Goal: Task Accomplishment & Management: Use online tool/utility

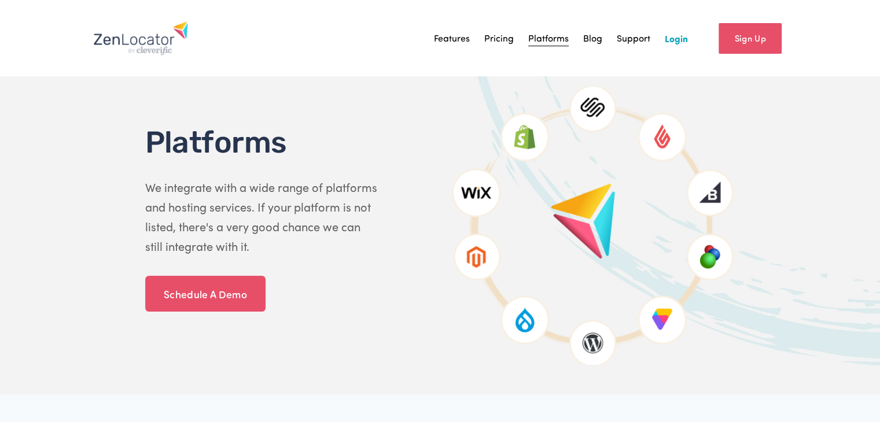
drag, startPoint x: 0, startPoint y: 0, endPoint x: 672, endPoint y: 42, distance: 672.9
click at [672, 42] on link "Login" at bounding box center [676, 38] width 23 height 17
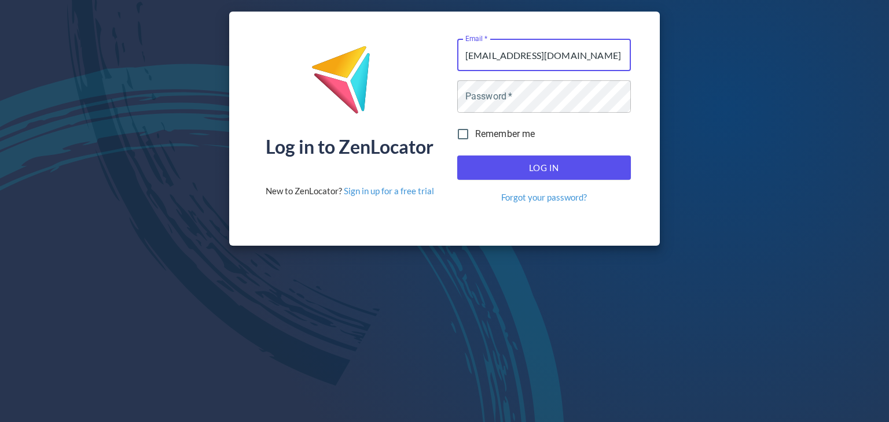
type input "[EMAIL_ADDRESS][DOMAIN_NAME]"
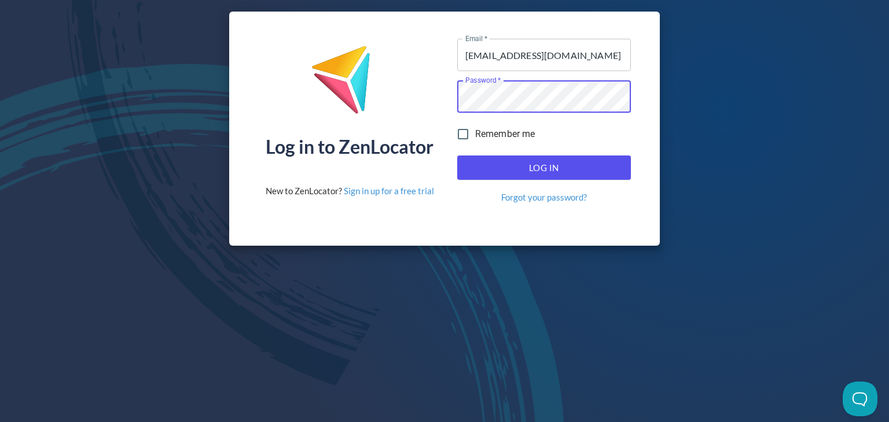
click at [464, 132] on input "Remember me" at bounding box center [463, 134] width 24 height 24
checkbox input "true"
click at [518, 160] on button "Log In" at bounding box center [544, 168] width 174 height 24
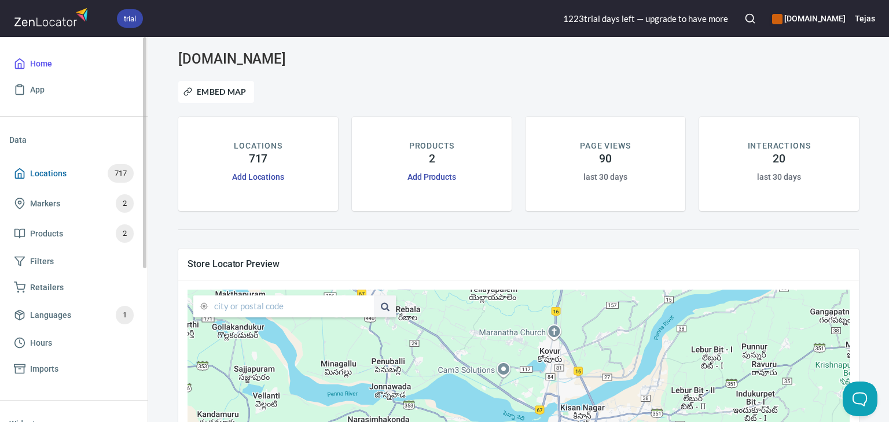
click at [70, 177] on span "Locations 717" at bounding box center [74, 173] width 120 height 19
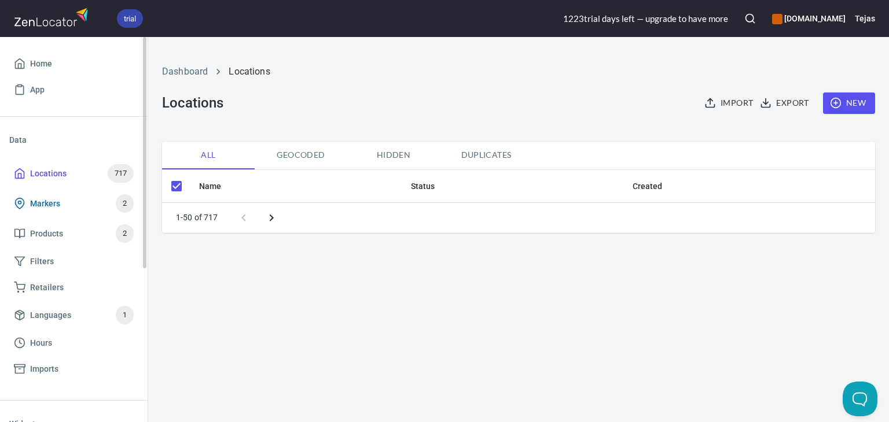
click at [68, 208] on span "Markers 2" at bounding box center [74, 203] width 120 height 19
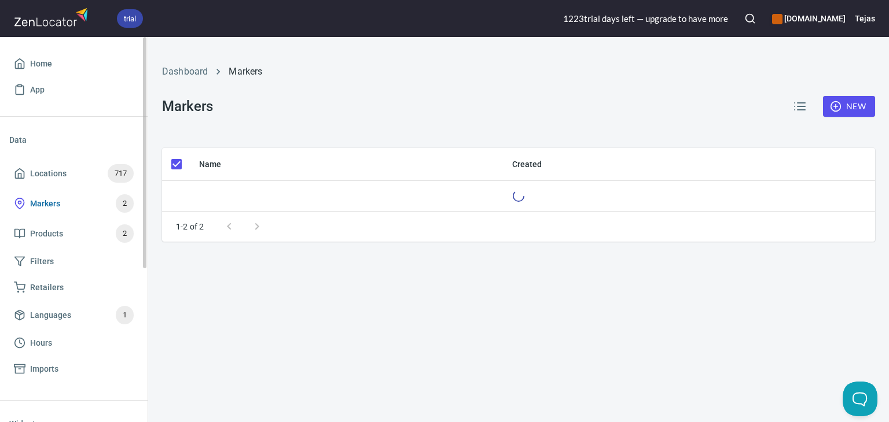
checkbox input "false"
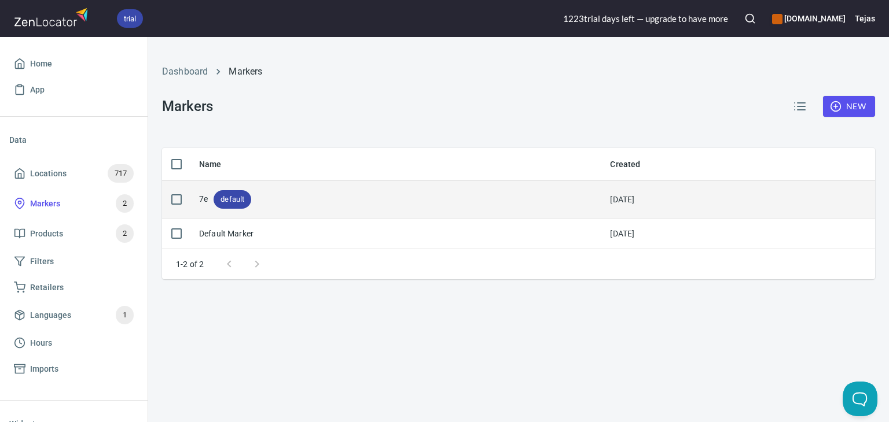
click at [202, 197] on div "7e default" at bounding box center [225, 199] width 52 height 19
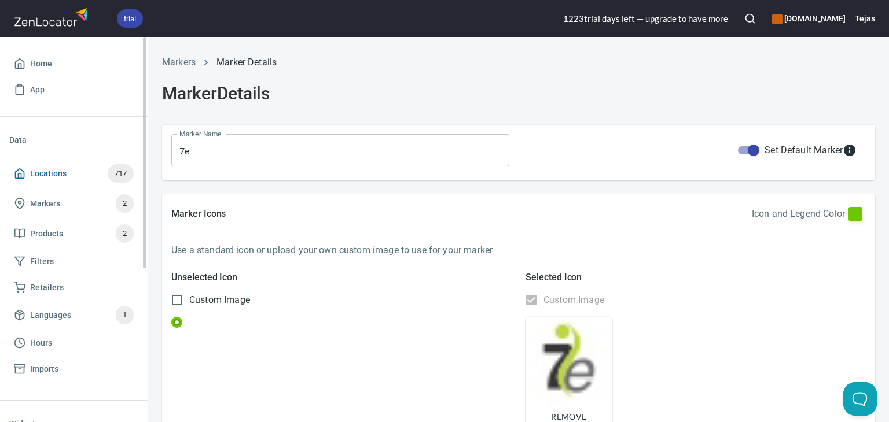
click at [44, 176] on span "Locations" at bounding box center [48, 174] width 36 height 14
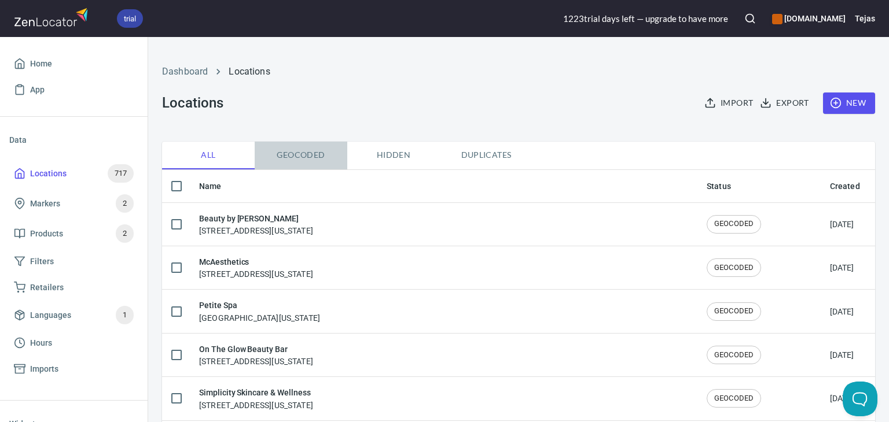
click at [307, 155] on span "Geocoded" at bounding box center [300, 155] width 79 height 14
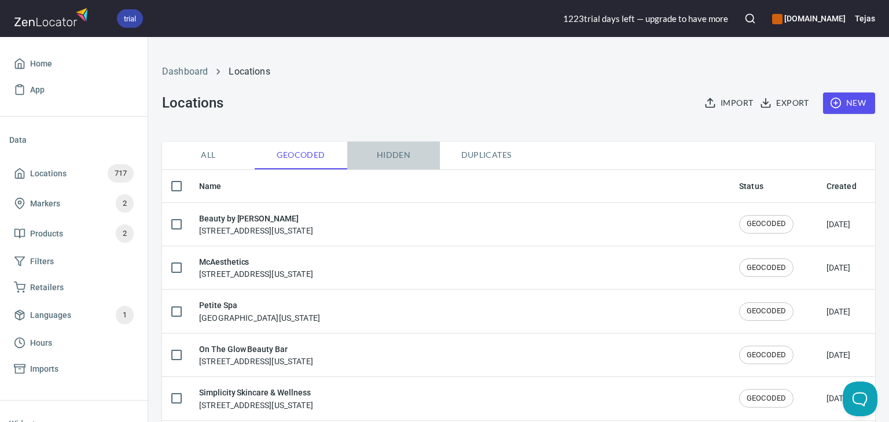
click at [403, 153] on span "Hidden" at bounding box center [393, 155] width 79 height 14
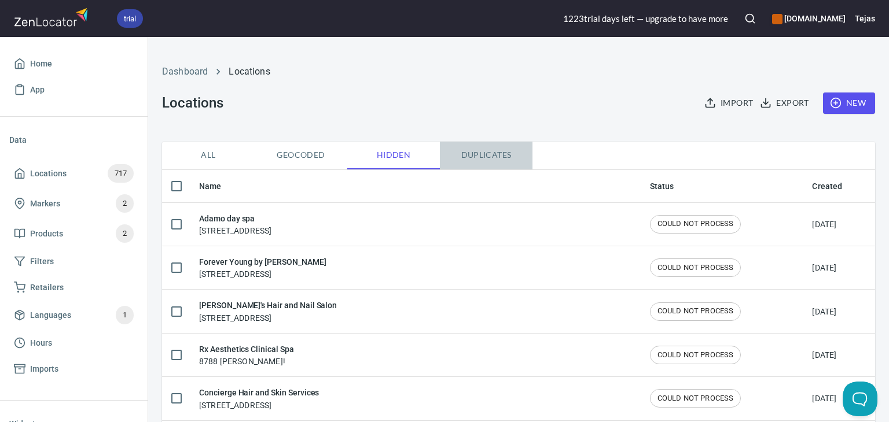
click at [485, 154] on span "Duplicates" at bounding box center [486, 155] width 79 height 14
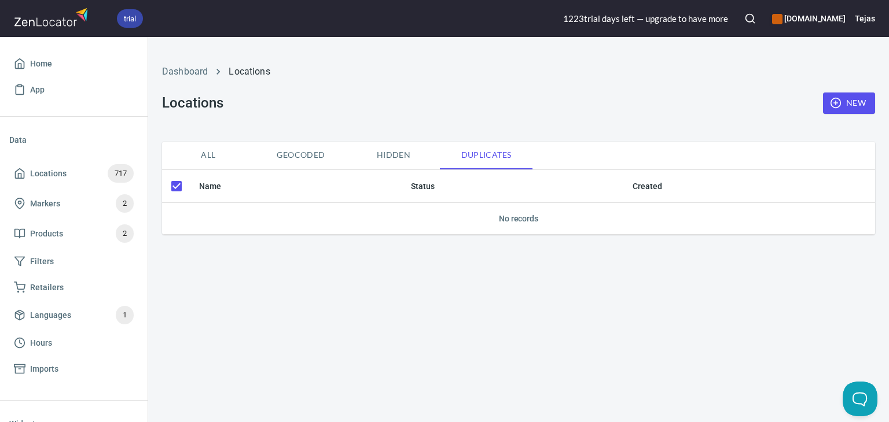
click at [381, 159] on span "Hidden" at bounding box center [393, 155] width 79 height 14
checkbox input "false"
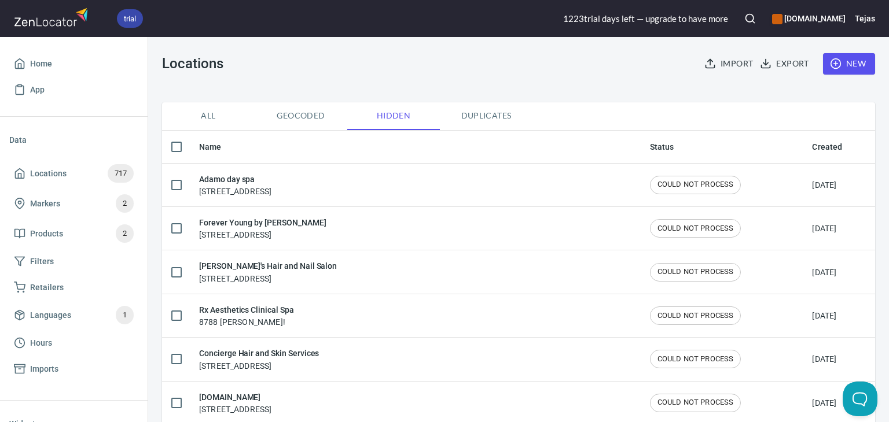
scroll to position [58, 0]
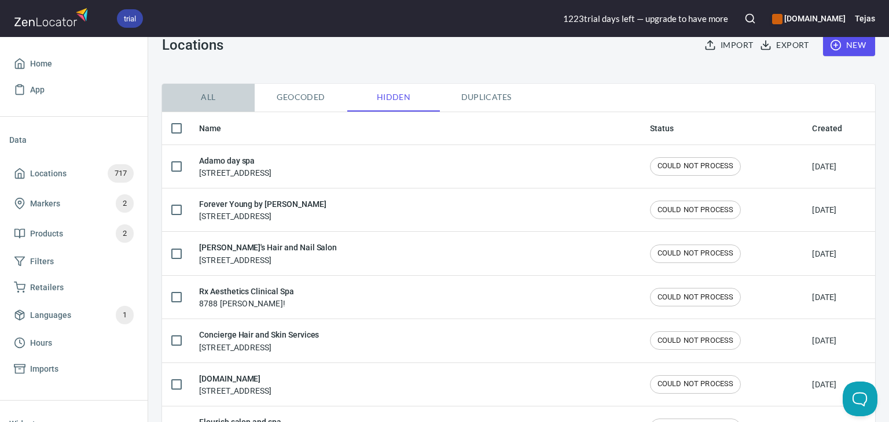
click at [217, 97] on span "All" at bounding box center [208, 97] width 79 height 14
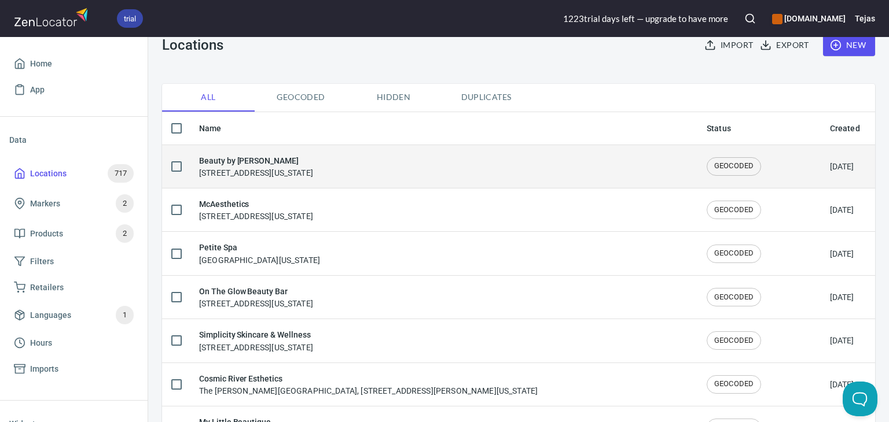
click at [248, 160] on h6 "Beauty by Bree" at bounding box center [256, 160] width 114 height 13
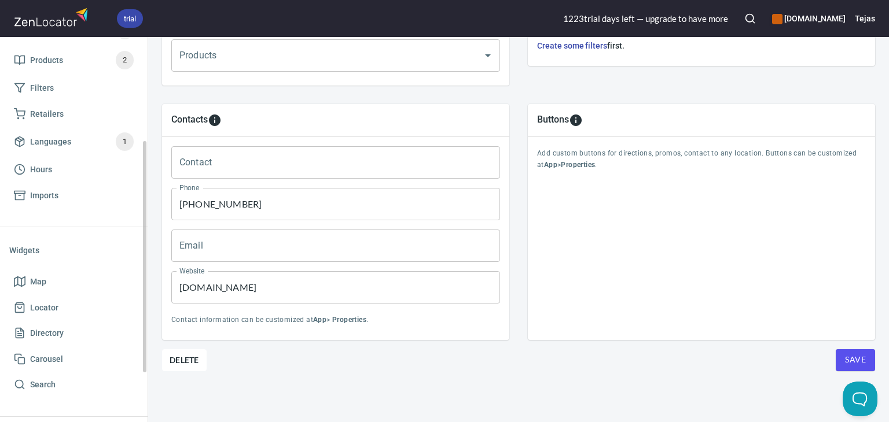
scroll to position [231, 0]
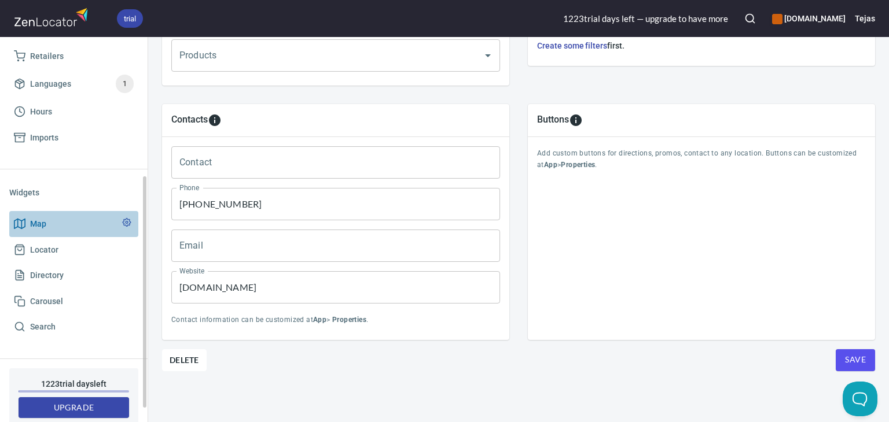
click at [43, 224] on span "Map" at bounding box center [38, 224] width 16 height 14
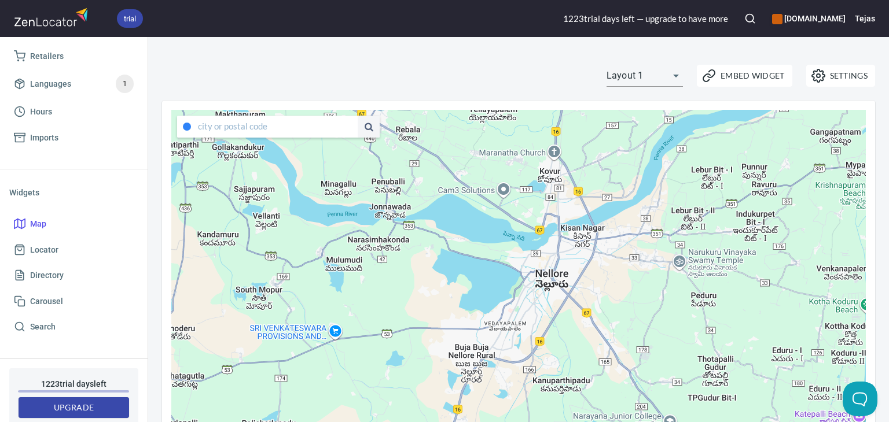
click at [521, 73] on div "Settings Embed Widget Layout 1 layout1" at bounding box center [518, 76] width 727 height 36
click at [631, 76] on body "trial 1223 trial day s left — upgrade to have more www.7ewellness.com Tejas Hom…" at bounding box center [444, 211] width 889 height 422
click at [754, 70] on div at bounding box center [444, 211] width 889 height 422
click at [742, 78] on span "Embed Widget" at bounding box center [744, 76] width 80 height 14
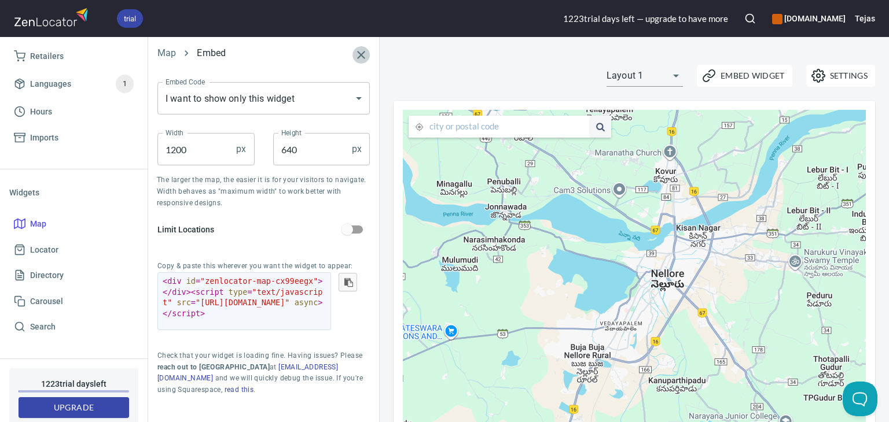
click at [363, 56] on icon "button" at bounding box center [361, 55] width 14 height 14
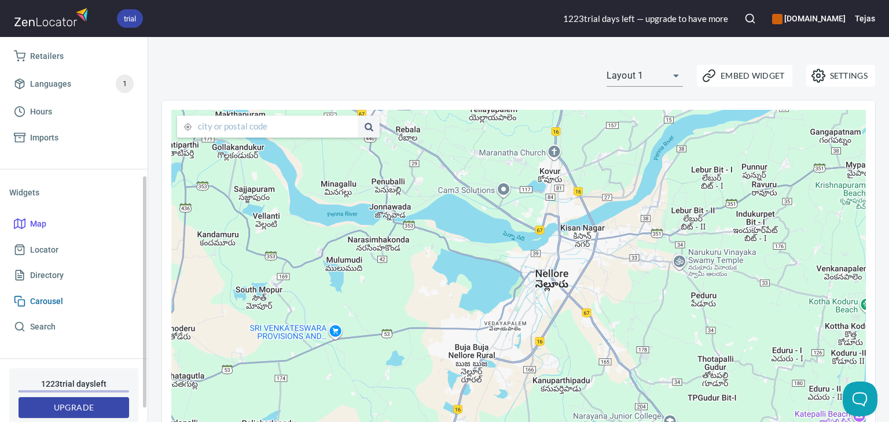
scroll to position [255, 0]
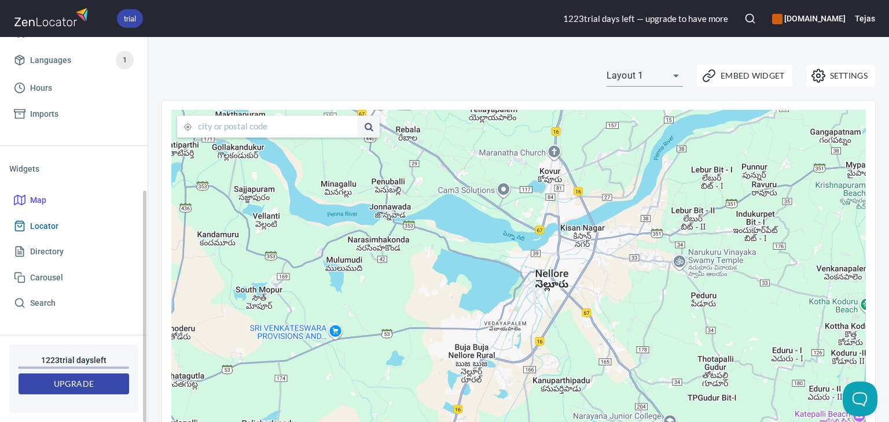
click at [67, 231] on span "Locator" at bounding box center [74, 226] width 120 height 14
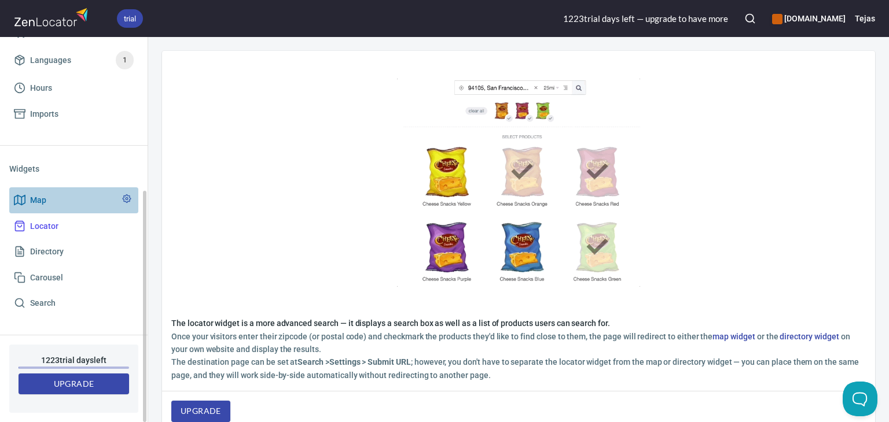
click at [50, 207] on link "Map" at bounding box center [73, 200] width 129 height 26
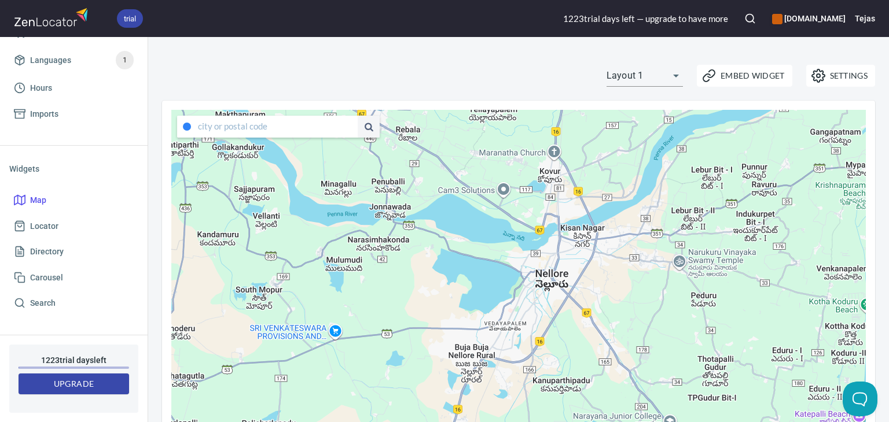
click at [659, 79] on body "trial 1223 trial day s left — upgrade to have more www.7ewellness.com Tejas Hom…" at bounding box center [444, 211] width 889 height 422
click at [640, 98] on li "Layout 2" at bounding box center [635, 96] width 76 height 21
type input "layout2"
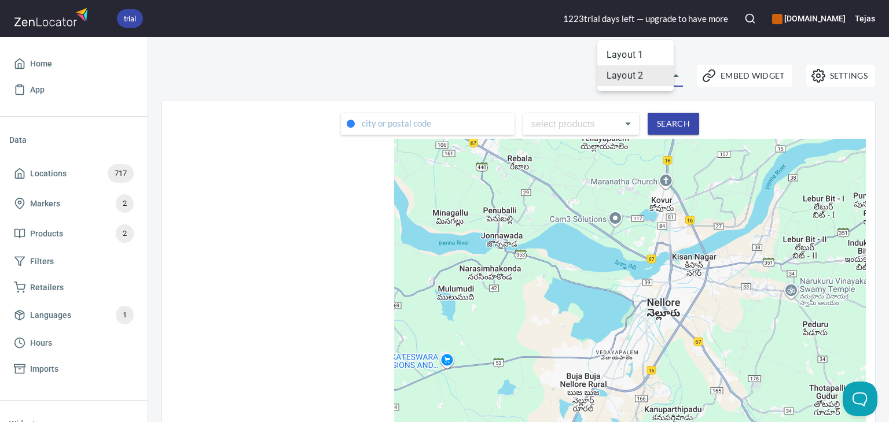
click at [634, 77] on body "trial 1223 trial day s left — upgrade to have more www.7ewellness.com Tejas Hom…" at bounding box center [444, 211] width 889 height 422
click at [636, 53] on li "Layout 1" at bounding box center [635, 55] width 76 height 21
type input "layout1"
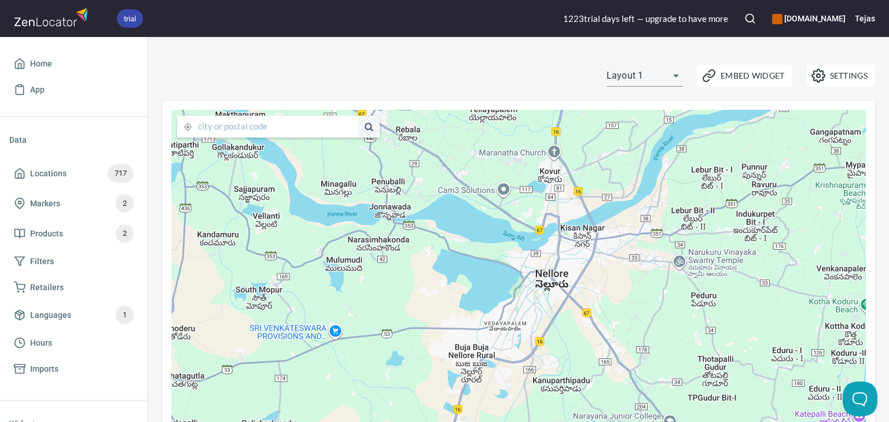
click at [644, 69] on body "trial 1223 trial day s left — upgrade to have more www.7ewellness.com Tejas Hom…" at bounding box center [444, 211] width 889 height 422
click at [631, 90] on li "Layout 2" at bounding box center [635, 96] width 76 height 21
type input "layout2"
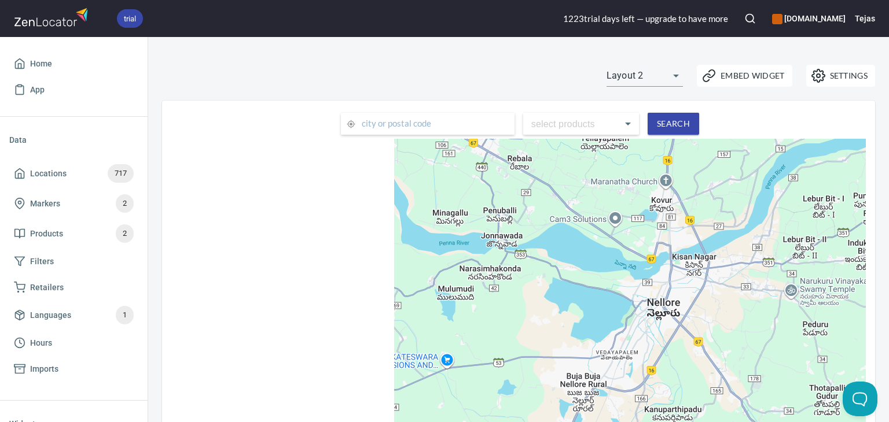
click at [647, 72] on body "trial 1223 trial day s left — upgrade to have more [DOMAIN_NAME] Tejas Home App…" at bounding box center [444, 211] width 889 height 422
click at [639, 47] on li "Layout 1" at bounding box center [635, 55] width 76 height 21
type input "layout1"
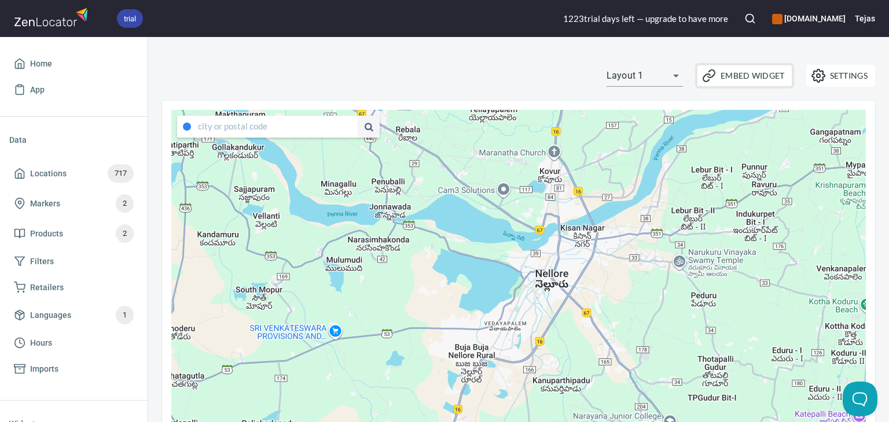
click at [749, 76] on span "Embed Widget" at bounding box center [744, 76] width 80 height 14
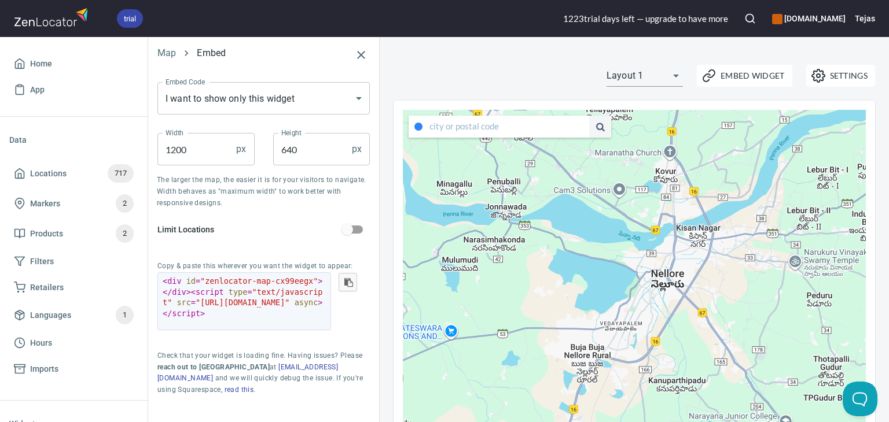
click at [238, 287] on span ""text/javascript"" at bounding box center [243, 297] width 160 height 20
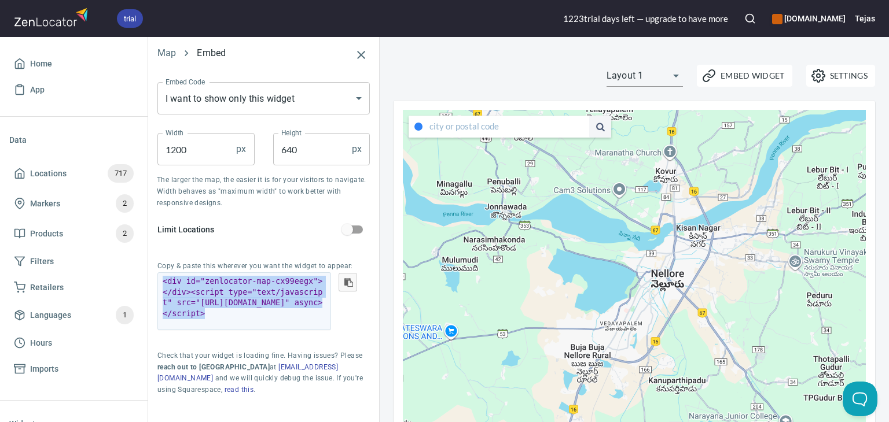
click at [238, 287] on span ""text/javascript"" at bounding box center [243, 297] width 160 height 20
copy code "< div id = "zenlocator-map-cx99eegx" > </ div > < script type = "text/javascrip…"
click at [842, 75] on span "Settings" at bounding box center [840, 76] width 54 height 14
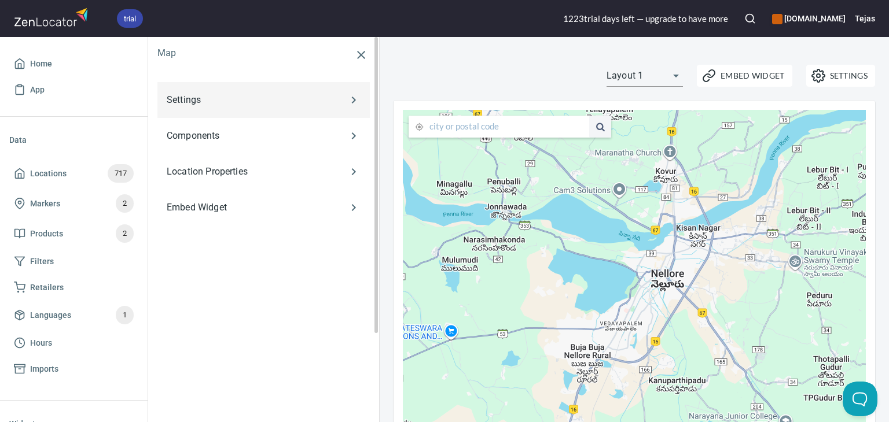
click at [260, 104] on p "Settings" at bounding box center [247, 100] width 160 height 14
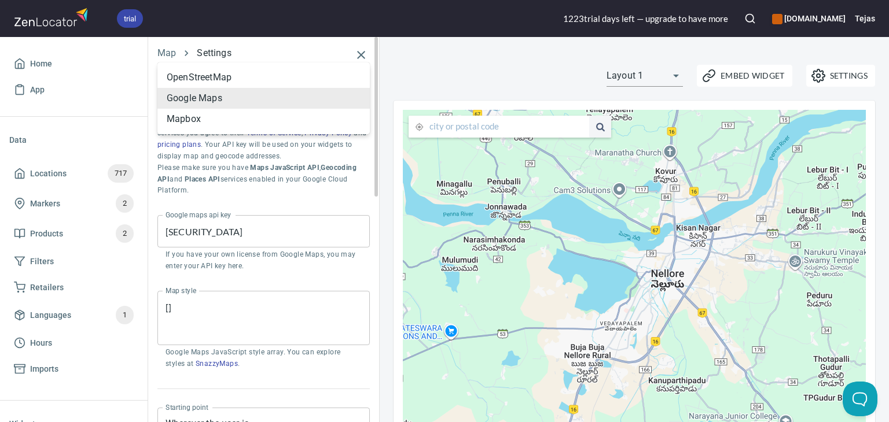
click at [259, 99] on body "trial 1223 trial day s left — upgrade to have more [DOMAIN_NAME] Tejas Home App…" at bounding box center [444, 211] width 889 height 422
click at [248, 186] on div at bounding box center [444, 211] width 889 height 422
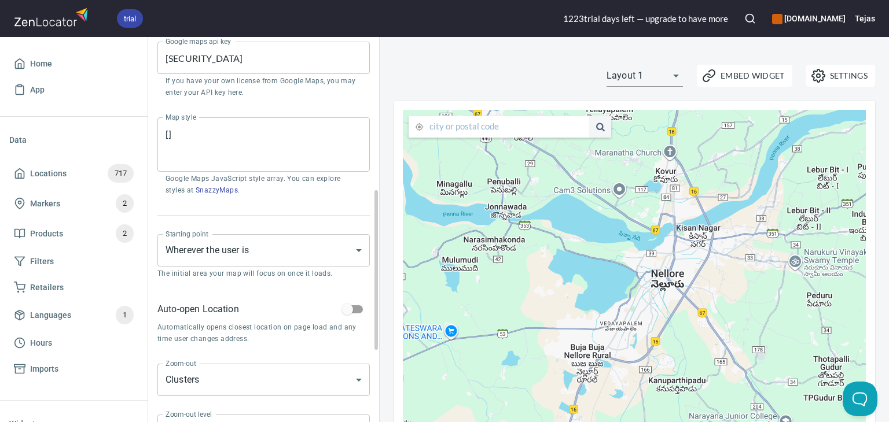
scroll to position [231, 0]
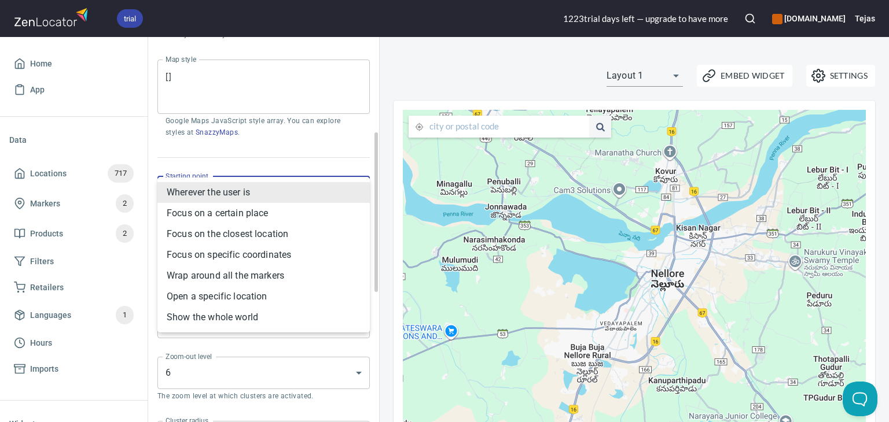
click at [248, 198] on body "trial 1223 trial day s left — upgrade to have more [DOMAIN_NAME] Tejas Home App…" at bounding box center [444, 211] width 889 height 422
click at [303, 158] on div at bounding box center [444, 211] width 889 height 422
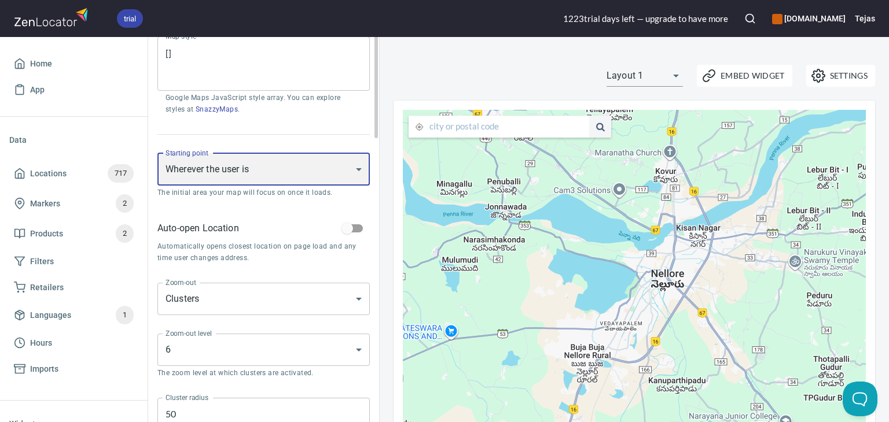
scroll to position [0, 0]
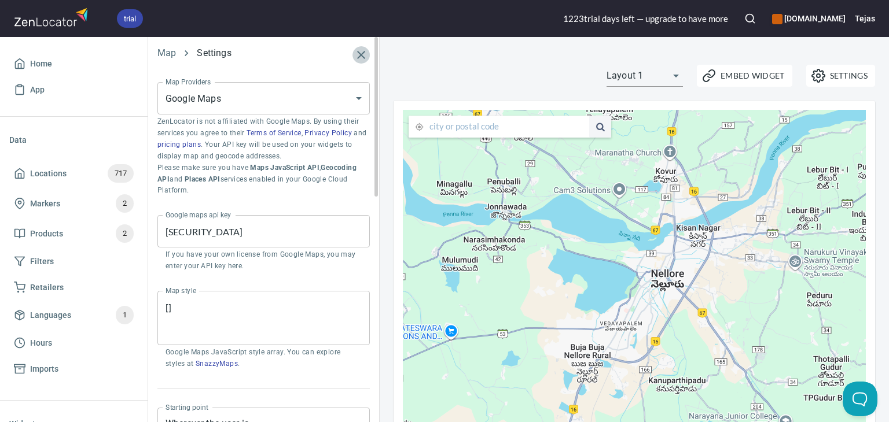
click at [362, 51] on icon "button" at bounding box center [361, 55] width 14 height 14
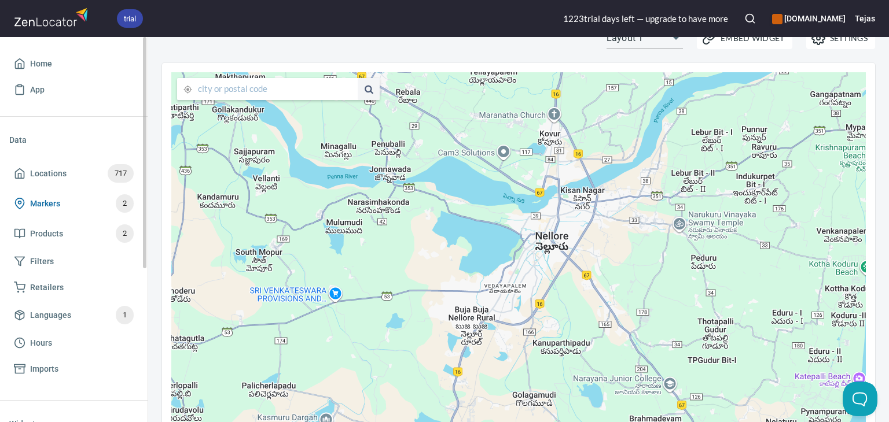
scroll to position [58, 0]
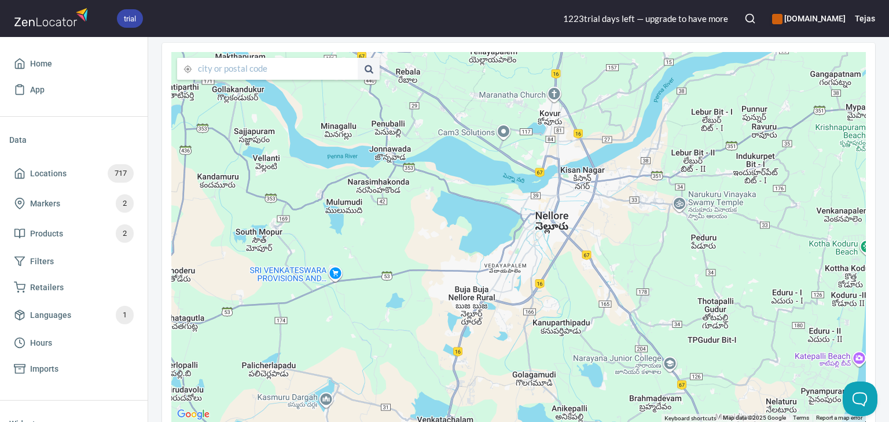
click at [873, 156] on div "Settings Embed Widget Layout 1 layout1 ← Move left → Move right ↑ Move up ↓ Mov…" at bounding box center [518, 218] width 740 height 436
